Goal: Communication & Community: Answer question/provide support

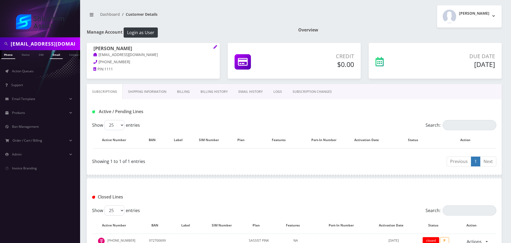
type input "[EMAIL_ADDRESS][DOMAIN_NAME]"
click at [57, 54] on link "Email" at bounding box center [56, 54] width 13 height 9
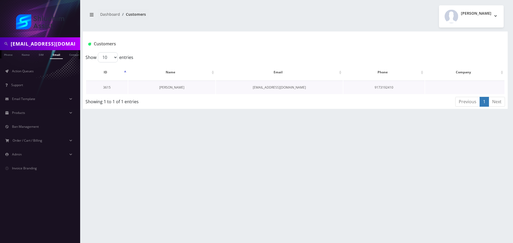
click at [166, 86] on link "Yosef Liberov" at bounding box center [171, 87] width 25 height 5
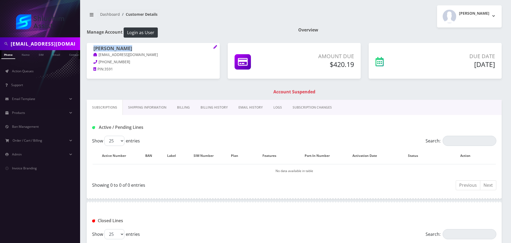
drag, startPoint x: 133, startPoint y: 46, endPoint x: 86, endPoint y: 46, distance: 47.0
click at [86, 46] on body "[EMAIL_ADDRESS][DOMAIN_NAME] Phone Name SIM Email Company Customer Action Queue…" at bounding box center [255, 162] width 511 height 325
copy h1 "Yosef Liberov"
click at [40, 75] on link "Action Queues" at bounding box center [40, 71] width 80 height 11
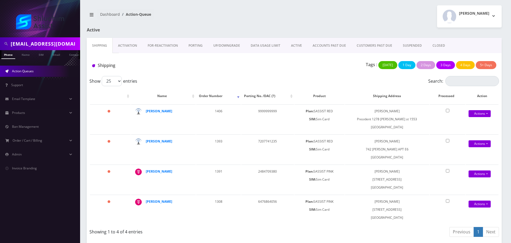
click at [322, 45] on link "ACCOUNTS PAST DUE" at bounding box center [329, 45] width 44 height 15
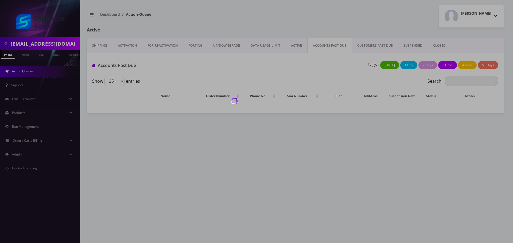
click at [287, 46] on div at bounding box center [256, 121] width 513 height 243
click at [266, 46] on div at bounding box center [256, 121] width 513 height 243
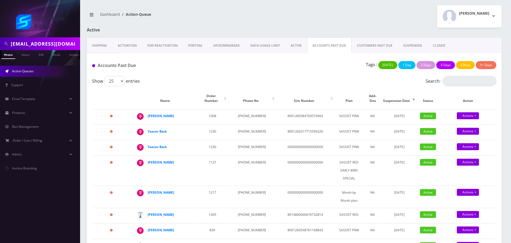
click at [266, 46] on link "DATA USAGE LIMIT" at bounding box center [265, 45] width 40 height 15
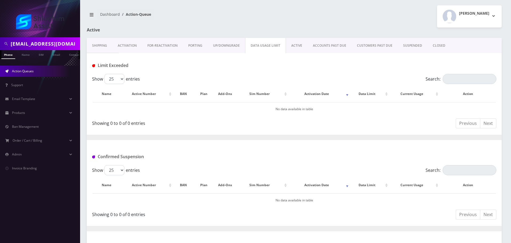
click at [290, 44] on link "ACTIVE" at bounding box center [297, 45] width 22 height 15
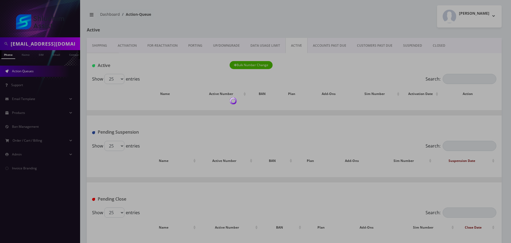
click at [326, 45] on div at bounding box center [255, 121] width 511 height 243
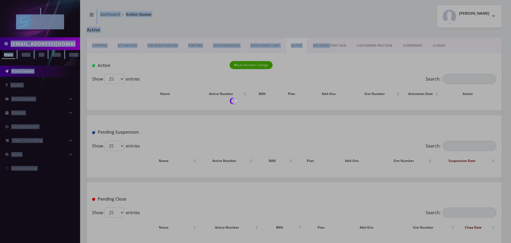
click at [326, 45] on body "ycliberov@gmail.com Phone Name SIM Email Company Customer Action Queues Support…" at bounding box center [255, 122] width 511 height 245
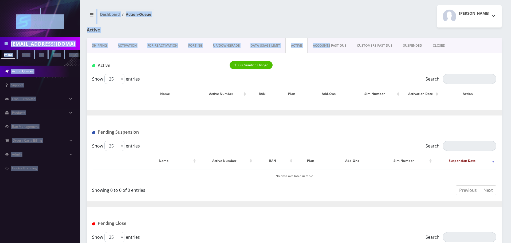
click at [326, 45] on link "ACCOUNTS PAST DUE" at bounding box center [330, 45] width 44 height 15
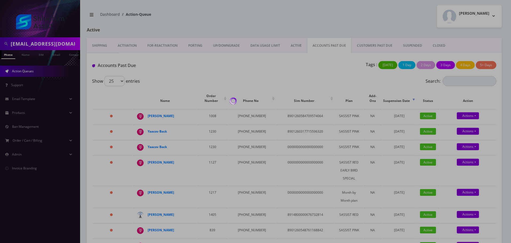
click at [326, 45] on div at bounding box center [255, 121] width 511 height 243
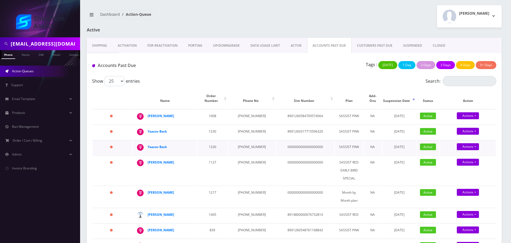
click at [151, 143] on div "Yaacov Back" at bounding box center [168, 147] width 41 height 8
click at [213, 113] on td "1008" at bounding box center [212, 116] width 30 height 15
drag, startPoint x: 257, startPoint y: 187, endPoint x: 225, endPoint y: 179, distance: 33.0
click at [236, 187] on td "440-732-6136" at bounding box center [252, 197] width 48 height 22
copy td "440-732-6136"
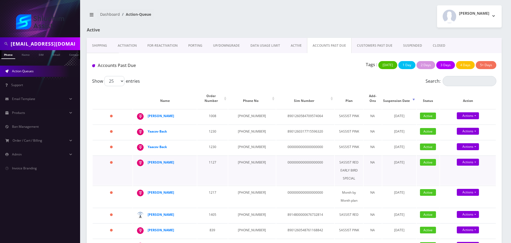
click at [246, 156] on td "773-562-0104" at bounding box center [252, 171] width 48 height 30
copy td "773-562-0104"
click at [248, 140] on td "[PHONE_NUMBER]" at bounding box center [252, 147] width 48 height 15
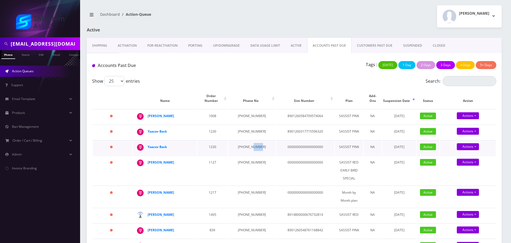
click at [248, 140] on td "[PHONE_NUMBER]" at bounding box center [252, 147] width 48 height 15
copy td "[PHONE_NUMBER]"
click at [247, 129] on td "[PHONE_NUMBER]" at bounding box center [252, 132] width 48 height 15
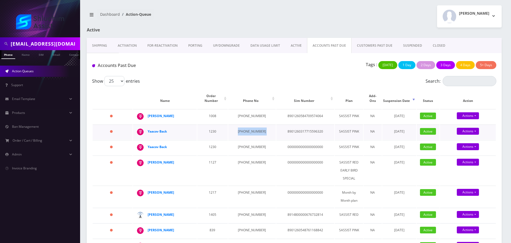
click at [247, 129] on td "[PHONE_NUMBER]" at bounding box center [252, 132] width 48 height 15
copy td "[PHONE_NUMBER]"
click at [245, 111] on td "[PHONE_NUMBER]" at bounding box center [252, 116] width 48 height 15
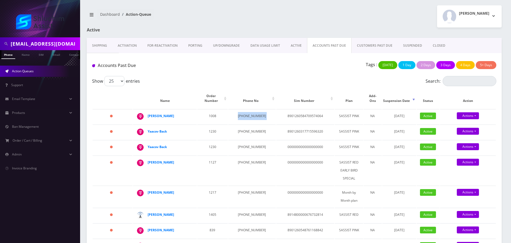
copy td "[PHONE_NUMBER]"
drag, startPoint x: 179, startPoint y: 111, endPoint x: 144, endPoint y: 112, distance: 34.5
click at [191, 112] on div "Leibel Kremer" at bounding box center [191, 112] width 0 height 0
copy div "Leibel Kremer"
drag, startPoint x: 174, startPoint y: 128, endPoint x: 143, endPoint y: 128, distance: 31.0
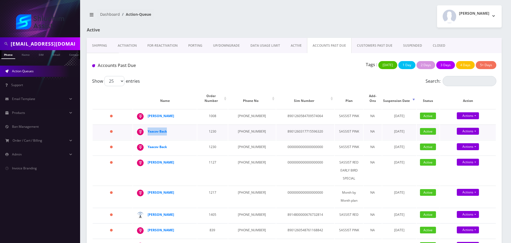
click at [191, 128] on div "Yaacov Back" at bounding box center [191, 128] width 0 height 0
copy div "Yaacov Back"
drag, startPoint x: 170, startPoint y: 142, endPoint x: 150, endPoint y: 143, distance: 20.6
click at [150, 143] on div "Yaacov Back" at bounding box center [168, 147] width 41 height 8
copy strong "aacov Back"
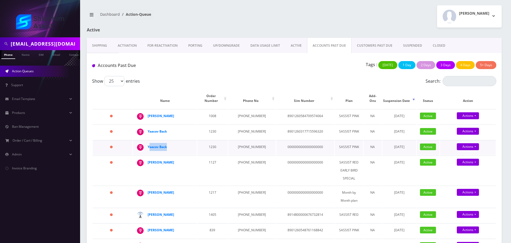
click at [175, 143] on div "Yaacov Back" at bounding box center [168, 147] width 41 height 8
drag, startPoint x: 181, startPoint y: 143, endPoint x: 147, endPoint y: 143, distance: 34.2
click at [147, 143] on td "Yaacov Back" at bounding box center [165, 147] width 64 height 15
copy div "Yaacov Back"
drag, startPoint x: 173, startPoint y: 159, endPoint x: 147, endPoint y: 159, distance: 25.9
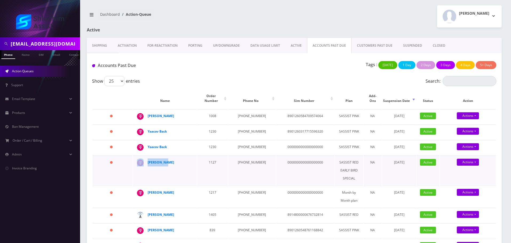
click at [146, 159] on td "Yosef Wolf" at bounding box center [165, 171] width 64 height 30
copy div "Yosef Wolf"
drag, startPoint x: 179, startPoint y: 186, endPoint x: 148, endPoint y: 187, distance: 31.5
click at [148, 189] on div "Mayer Greenberg" at bounding box center [168, 193] width 41 height 8
click at [168, 190] on strong "Mayer Greenberg" at bounding box center [161, 192] width 26 height 5
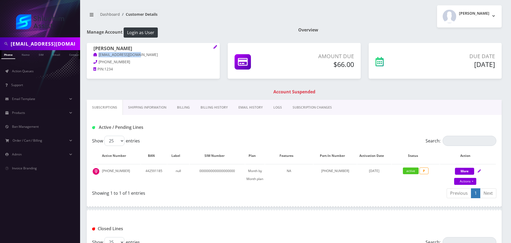
drag, startPoint x: 148, startPoint y: 56, endPoint x: 88, endPoint y: 54, distance: 60.1
click at [88, 54] on div "Mayer Greenberg Mayergberg@gmail.com 440-732-6136 PIN: 1234" at bounding box center [153, 59] width 133 height 33
copy link "Mayergberg@gmail.com"
click at [217, 103] on link "Billing History" at bounding box center [214, 107] width 38 height 15
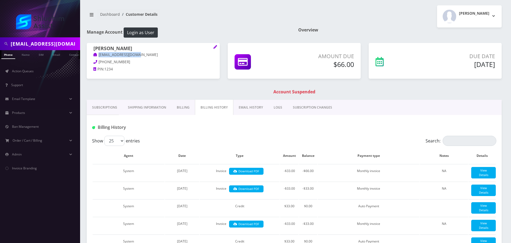
click at [251, 107] on link "EMAIL HISTORY" at bounding box center [250, 107] width 35 height 15
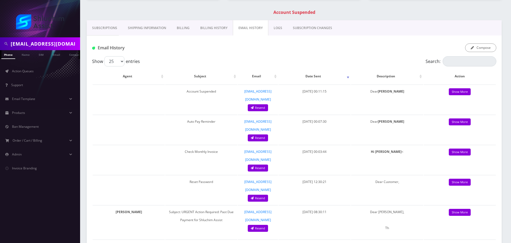
scroll to position [80, 0]
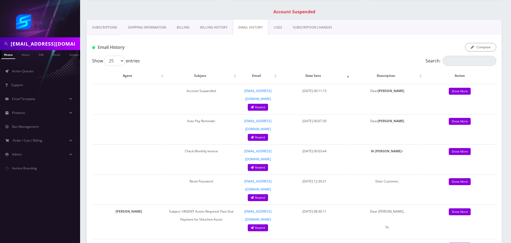
click at [60, 43] on input "ycliberov@gmail.com" at bounding box center [45, 44] width 68 height 10
paste input "773-562-0104"
type input "773-562-0104"
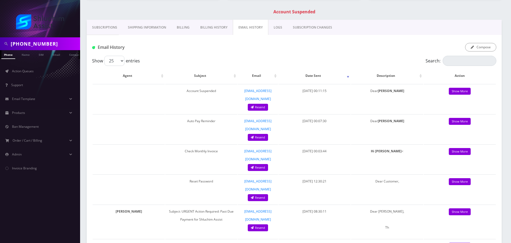
scroll to position [0, 3]
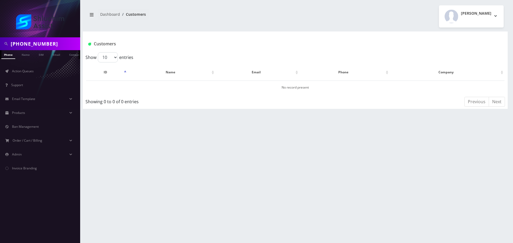
click at [37, 43] on input "[PHONE_NUMBER]" at bounding box center [45, 44] width 68 height 10
type input "7735620104"
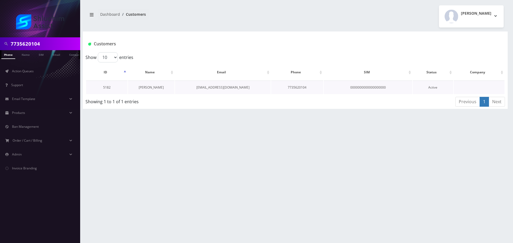
click at [151, 86] on link "[PERSON_NAME]" at bounding box center [151, 87] width 25 height 5
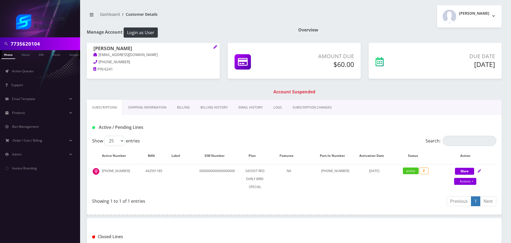
click at [212, 106] on link "Billing History" at bounding box center [214, 107] width 38 height 15
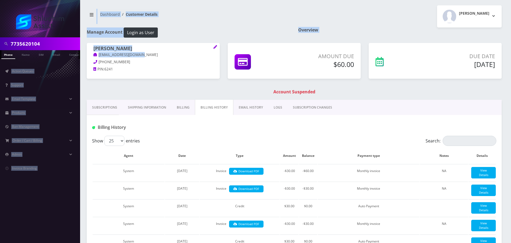
drag, startPoint x: 153, startPoint y: 54, endPoint x: 78, endPoint y: 54, distance: 75.0
copy div "Action Queues Support Email Template Email Template Canned Response Port Error …"
click at [150, 53] on p "yosefwolf770@gmail.com" at bounding box center [153, 55] width 120 height 6
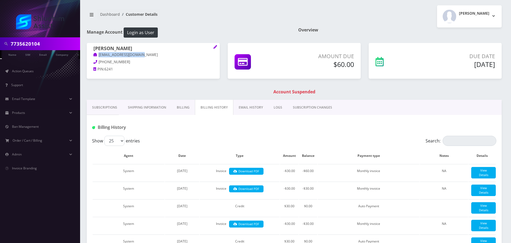
drag, startPoint x: 152, startPoint y: 55, endPoint x: 96, endPoint y: 55, distance: 56.1
click at [96, 55] on p "yosefwolf770@gmail.com" at bounding box center [153, 55] width 120 height 6
copy link "yosefwolf770@gmail.com"
click at [247, 111] on link "EMAIL HISTORY" at bounding box center [250, 107] width 35 height 15
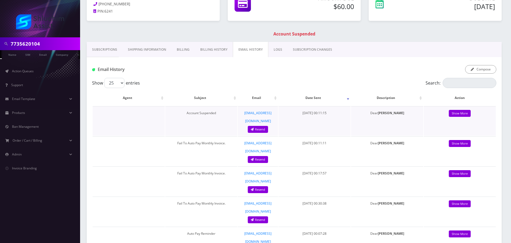
scroll to position [53, 0]
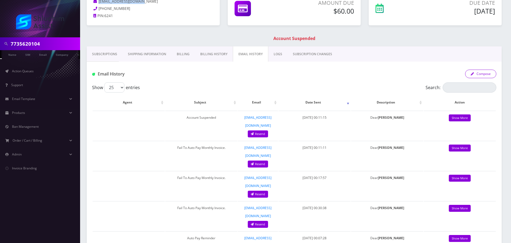
click at [483, 76] on button "Compose" at bounding box center [480, 74] width 31 height 9
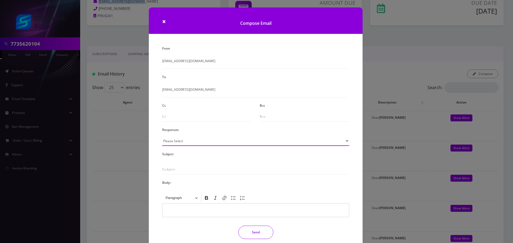
click at [202, 141] on select "Please Select TMobile port Unable to activate CH Pickup Past Due Pick up follow…" at bounding box center [255, 141] width 187 height 10
select select "29"
click at [162, 136] on select "Please Select TMobile port Unable to activate CH Pickup Past Due Pick up follow…" at bounding box center [255, 141] width 187 height 10
type input "Subject: URGENT Action Required: Past Due Payment for Shluchim Assist"
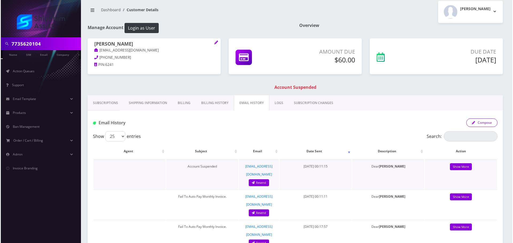
scroll to position [0, 0]
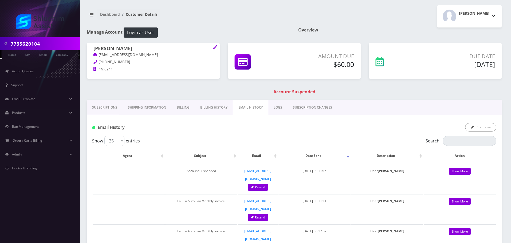
click at [110, 107] on link "Subscriptions" at bounding box center [105, 107] width 36 height 15
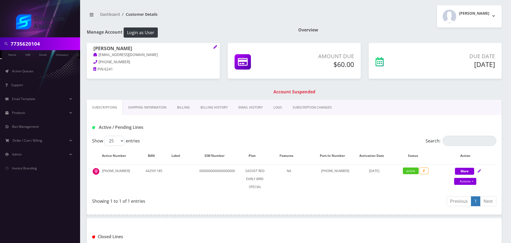
click at [251, 109] on link "EMAIL HISTORY" at bounding box center [250, 107] width 35 height 15
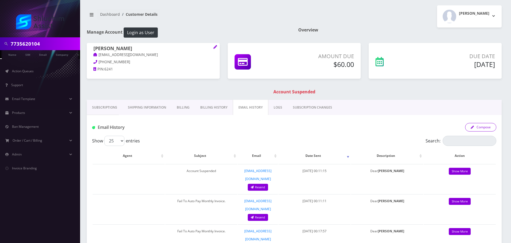
click at [480, 130] on button "Compose" at bounding box center [480, 127] width 31 height 9
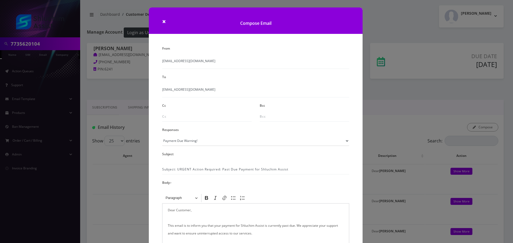
click at [199, 147] on div "From info@shluchimassist.com To yosefwolf770@gmail.com Cc Bcc Responses Please …" at bounding box center [255, 177] width 195 height 265
click at [198, 144] on select "Please Select TMobile port Unable to activate CH Pickup Past Due Pick up follow…" at bounding box center [255, 141] width 187 height 10
click at [162, 136] on select "Please Select TMobile port Unable to activate CH Pickup Past Due Pick up follow…" at bounding box center [255, 141] width 187 height 10
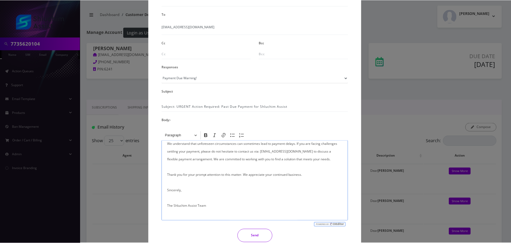
scroll to position [88, 0]
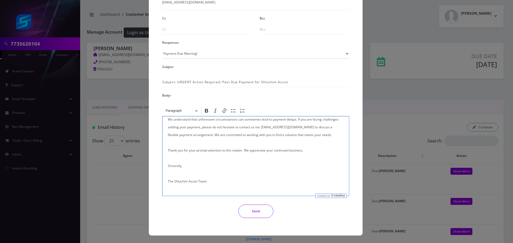
click at [248, 214] on button "Send" at bounding box center [255, 211] width 35 height 13
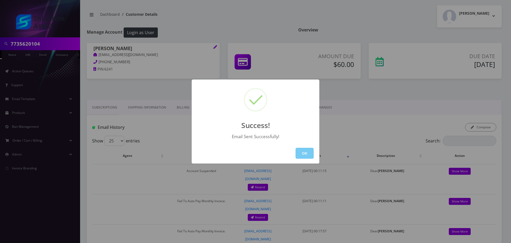
click at [303, 152] on button "OK" at bounding box center [305, 153] width 18 height 11
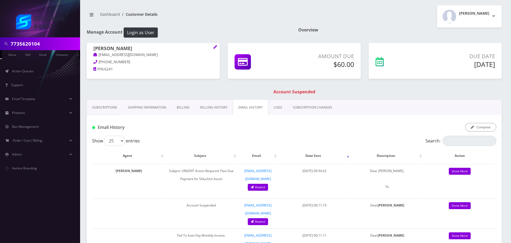
click at [58, 38] on div "7735620104" at bounding box center [40, 43] width 80 height 13
click at [56, 43] on input "7735620104" at bounding box center [45, 44] width 68 height 10
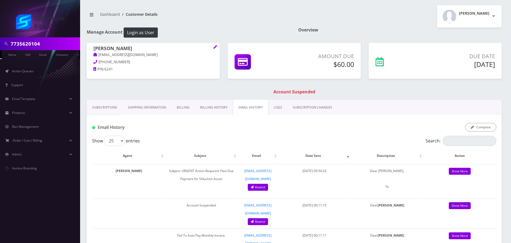
paste input "347-770-4897"
click at [36, 44] on input "347-770-4897" at bounding box center [45, 44] width 68 height 10
type input "3477704897"
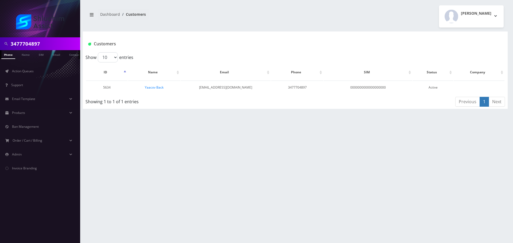
scroll to position [0, 3]
click at [156, 87] on link "Yaacov Back" at bounding box center [154, 87] width 19 height 5
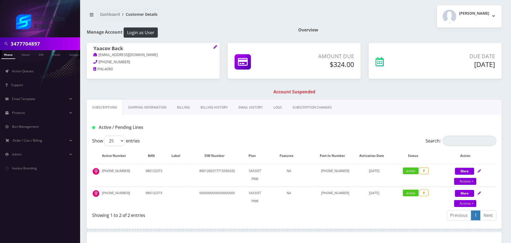
click at [213, 111] on link "Billing History" at bounding box center [214, 107] width 38 height 15
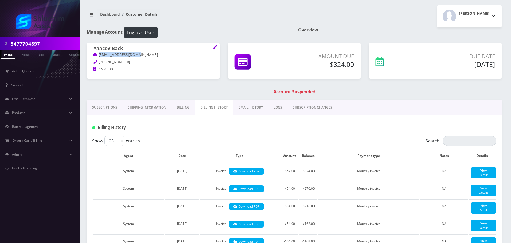
drag, startPoint x: 143, startPoint y: 53, endPoint x: 105, endPoint y: 54, distance: 37.9
click at [93, 52] on div "Yaacov Back [EMAIL_ADDRESS][DOMAIN_NAME] [PHONE_NUMBER] PIN: 4080" at bounding box center [153, 59] width 133 height 33
copy link "[EMAIL_ADDRESS][DOMAIN_NAME]"
click at [249, 111] on link "EMAIL HISTORY" at bounding box center [250, 107] width 35 height 15
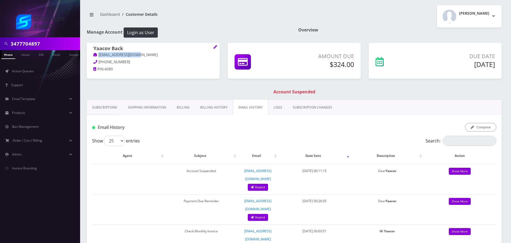
click at [217, 110] on link "Billing History" at bounding box center [214, 107] width 38 height 15
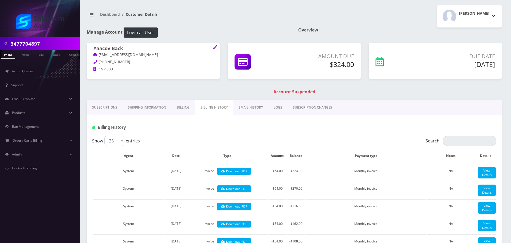
click at [253, 107] on link "EMAIL HISTORY" at bounding box center [250, 107] width 35 height 15
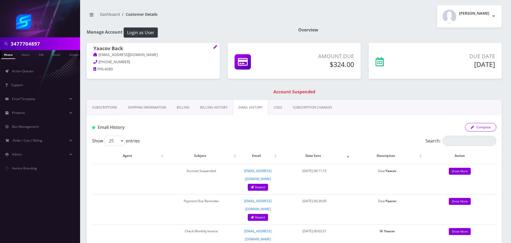
click at [487, 131] on button "Compose" at bounding box center [480, 127] width 31 height 9
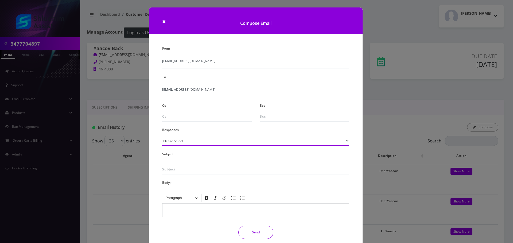
click at [215, 142] on select "Please Select TMobile port Unable to activate CH Pickup Past Due Pick up follow…" at bounding box center [255, 141] width 187 height 10
select select "29"
click at [162, 136] on select "Please Select TMobile port Unable to activate CH Pickup Past Due Pick up follow…" at bounding box center [255, 141] width 187 height 10
type input "Subject: URGENT Action Required: Past Due Payment for Shluchim Assist"
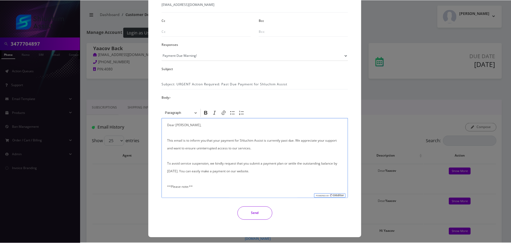
scroll to position [88, 0]
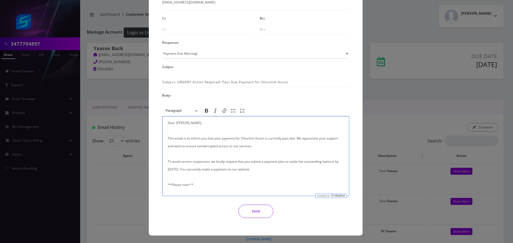
click at [262, 213] on button "Send" at bounding box center [255, 211] width 35 height 13
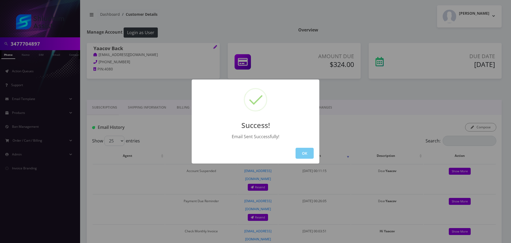
click at [299, 152] on button "OK" at bounding box center [305, 153] width 18 height 11
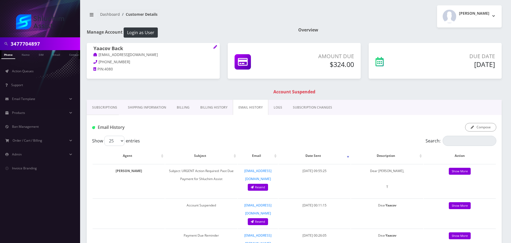
click at [52, 49] on div "3477704897" at bounding box center [40, 43] width 80 height 13
click at [52, 46] on input "3477704897" at bounding box center [45, 44] width 68 height 10
paste input "646-379-373"
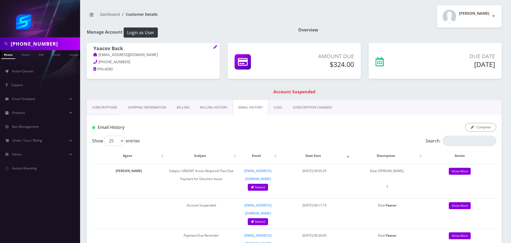
click at [37, 45] on input "[PHONE_NUMBER]" at bounding box center [45, 44] width 68 height 10
type input "6463793737"
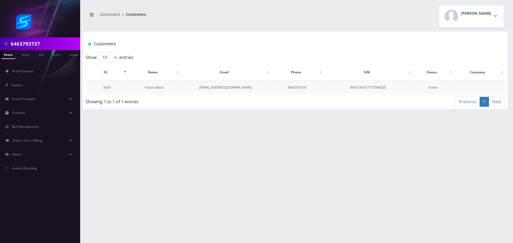
click at [150, 86] on link "Yaacov Back" at bounding box center [154, 87] width 19 height 5
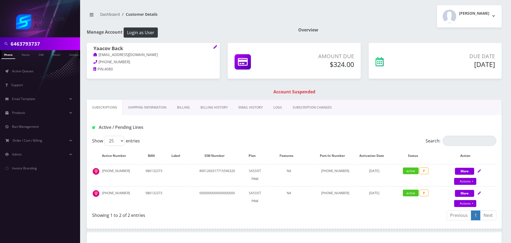
click at [214, 107] on link "Billing History" at bounding box center [214, 107] width 38 height 15
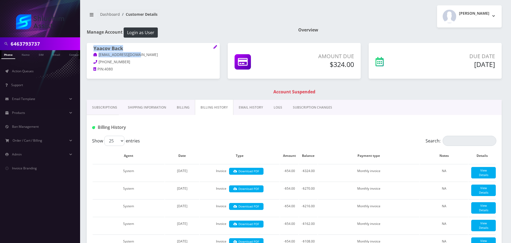
drag, startPoint x: 145, startPoint y: 57, endPoint x: 83, endPoint y: 56, distance: 62.5
copy span "Yaacov Back [EMAIL_ADDRESS][DOMAIN_NAME]"
click at [142, 52] on h1 "Yaacov Back" at bounding box center [153, 49] width 120 height 6
drag, startPoint x: 143, startPoint y: 54, endPoint x: 94, endPoint y: 55, distance: 48.3
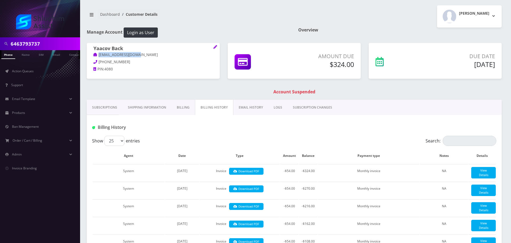
click at [94, 55] on p "[EMAIL_ADDRESS][DOMAIN_NAME]" at bounding box center [153, 55] width 120 height 6
copy link "[EMAIL_ADDRESS][DOMAIN_NAME]"
click at [241, 109] on link "EMAIL HISTORY" at bounding box center [250, 107] width 35 height 15
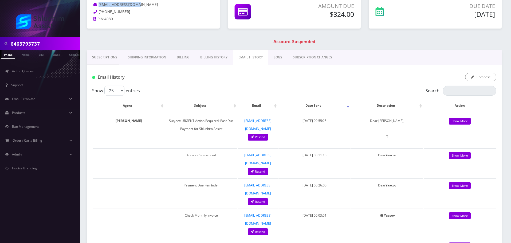
scroll to position [27, 0]
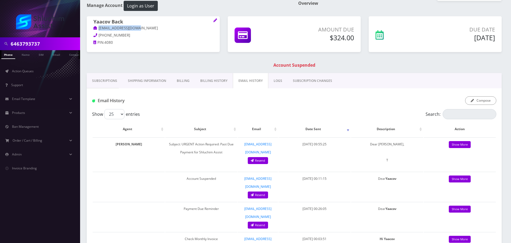
click at [213, 74] on link "Billing History" at bounding box center [214, 80] width 38 height 15
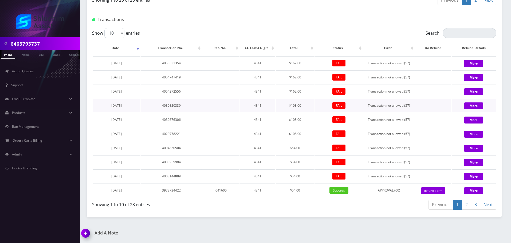
scroll to position [725, 0]
click at [46, 40] on input "6463793737" at bounding box center [45, 44] width 68 height 10
paste input "929-598-0499"
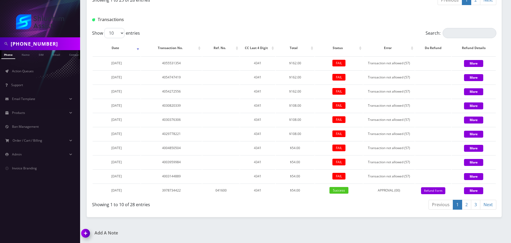
drag, startPoint x: 35, startPoint y: 44, endPoint x: 41, endPoint y: 44, distance: 6.1
click at [35, 44] on input "[PHONE_NUMBER]" at bounding box center [45, 44] width 68 height 10
type input "9295980499"
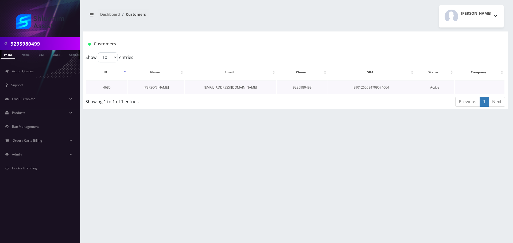
click at [164, 87] on link "[PERSON_NAME]" at bounding box center [156, 87] width 25 height 5
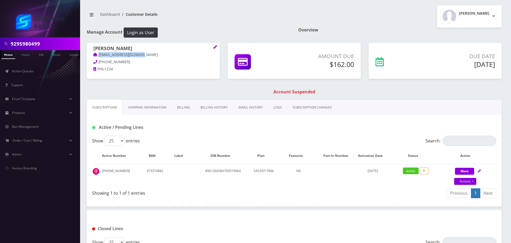
drag, startPoint x: 153, startPoint y: 55, endPoint x: 91, endPoint y: 55, distance: 62.0
click at [91, 55] on div "[PERSON_NAME] [EMAIL_ADDRESS][DOMAIN_NAME] [PHONE_NUMBER] PIN: 1234" at bounding box center [153, 59] width 133 height 33
copy link "[EMAIL_ADDRESS][DOMAIN_NAME]"
click at [208, 107] on link "Billing History" at bounding box center [214, 107] width 38 height 15
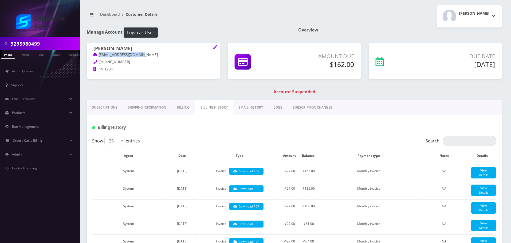
click at [140, 53] on p "[EMAIL_ADDRESS][DOMAIN_NAME]" at bounding box center [153, 55] width 120 height 6
drag, startPoint x: 148, startPoint y: 55, endPoint x: 95, endPoint y: 55, distance: 52.3
click at [95, 55] on p "[EMAIL_ADDRESS][DOMAIN_NAME]" at bounding box center [153, 55] width 120 height 6
copy link "[EMAIL_ADDRESS][DOMAIN_NAME]"
click at [246, 104] on link "EMAIL HISTORY" at bounding box center [250, 107] width 35 height 15
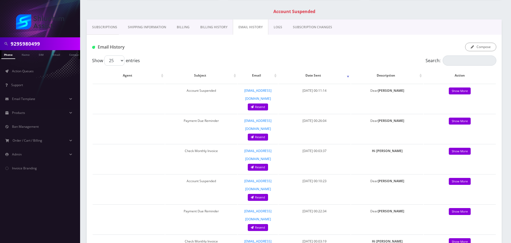
scroll to position [53, 0]
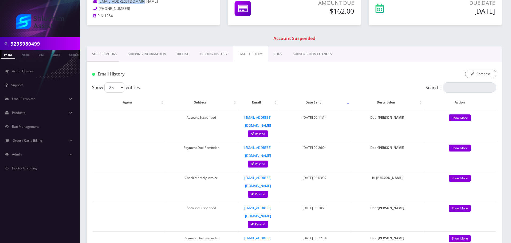
click at [110, 55] on link "Subscriptions" at bounding box center [105, 53] width 36 height 15
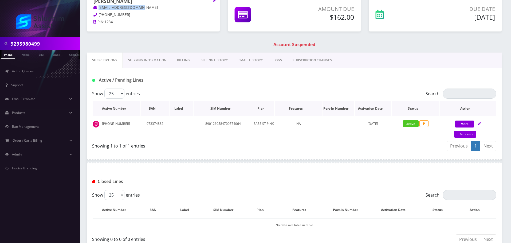
scroll to position [53, 0]
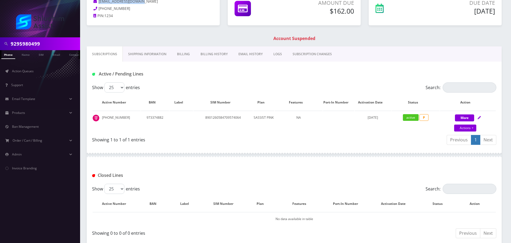
click at [207, 56] on link "Billing History" at bounding box center [214, 53] width 38 height 15
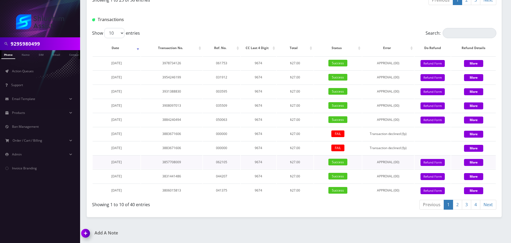
scroll to position [725, 0]
click at [473, 205] on link "4" at bounding box center [475, 205] width 9 height 10
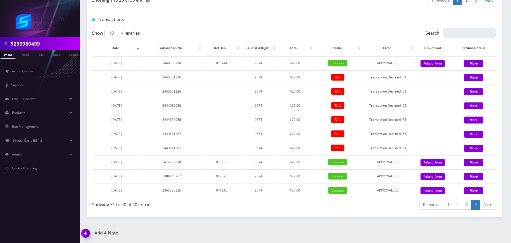
click at [449, 205] on link "1" at bounding box center [448, 205] width 9 height 10
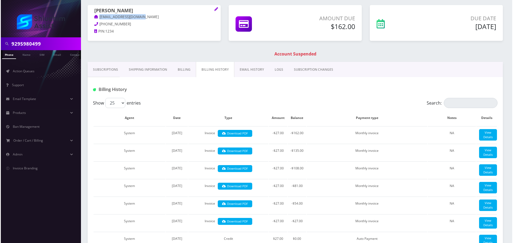
scroll to position [0, 0]
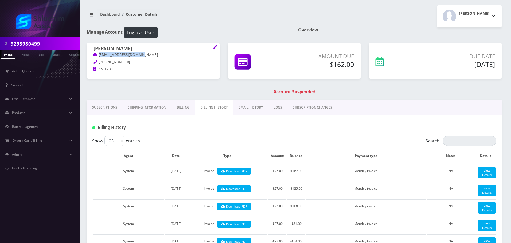
click at [242, 109] on link "EMAIL HISTORY" at bounding box center [250, 107] width 35 height 15
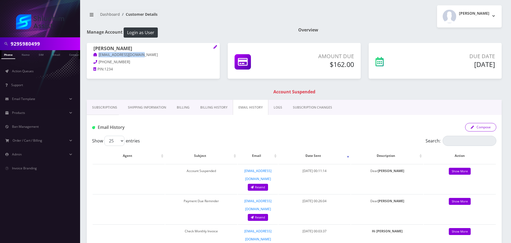
click at [482, 129] on button "Compose" at bounding box center [480, 127] width 31 height 9
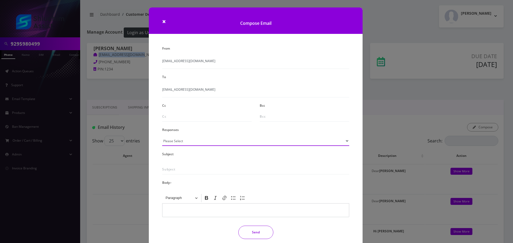
click at [198, 139] on select "Please Select TMobile port Unable to activate CH Pickup Past Due Pick up follow…" at bounding box center [255, 141] width 187 height 10
select select "29"
click at [162, 136] on select "Please Select TMobile port Unable to activate CH Pickup Past Due Pick up follow…" at bounding box center [255, 141] width 187 height 10
type input "Subject: URGENT Action Required: Past Due Payment for Shluchim Assist"
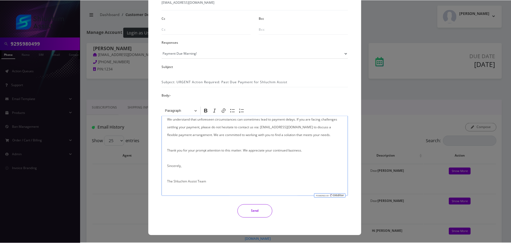
scroll to position [127, 0]
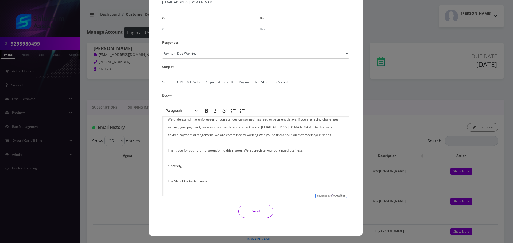
click at [272, 212] on div "Send" at bounding box center [255, 211] width 195 height 13
click at [269, 211] on button "Send" at bounding box center [255, 211] width 35 height 13
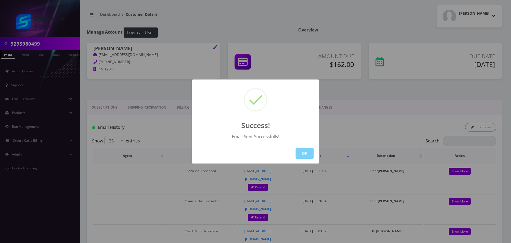
drag, startPoint x: 311, startPoint y: 148, endPoint x: 304, endPoint y: 154, distance: 8.3
click at [311, 149] on button "OK" at bounding box center [305, 153] width 18 height 11
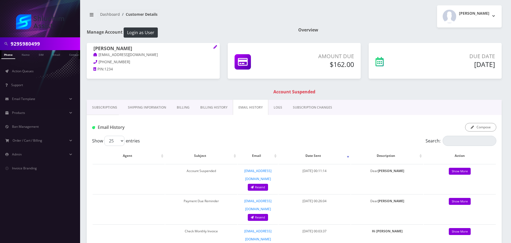
scroll to position [0, 3]
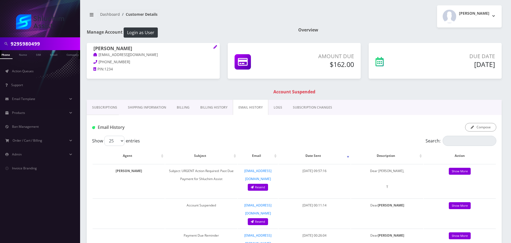
click at [202, 37] on h1 "Manage Account Login as User" at bounding box center [188, 33] width 203 height 10
